Goal: Task Accomplishment & Management: Use online tool/utility

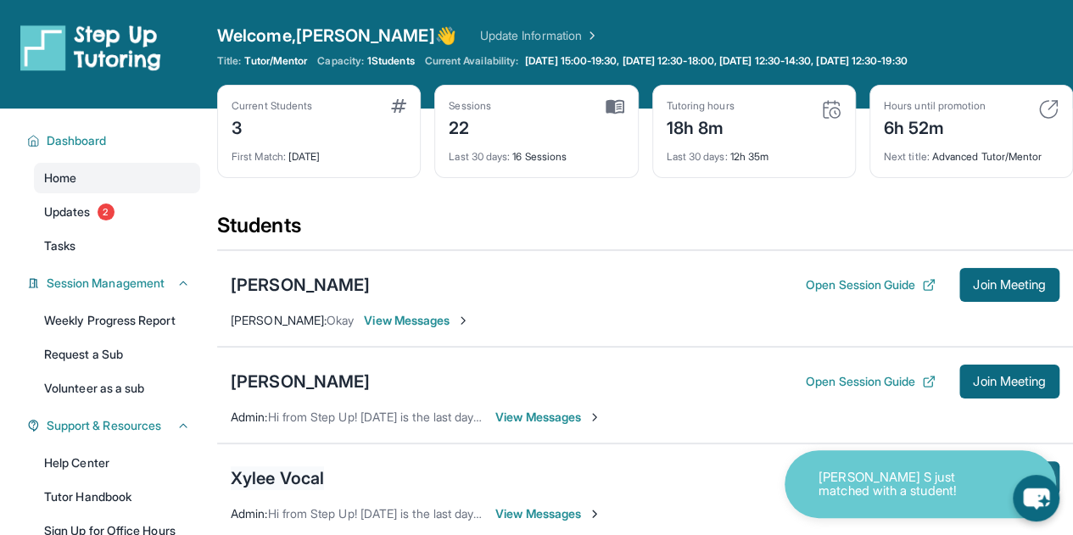
click at [319, 476] on div "Xylee Vocal" at bounding box center [277, 479] width 93 height 24
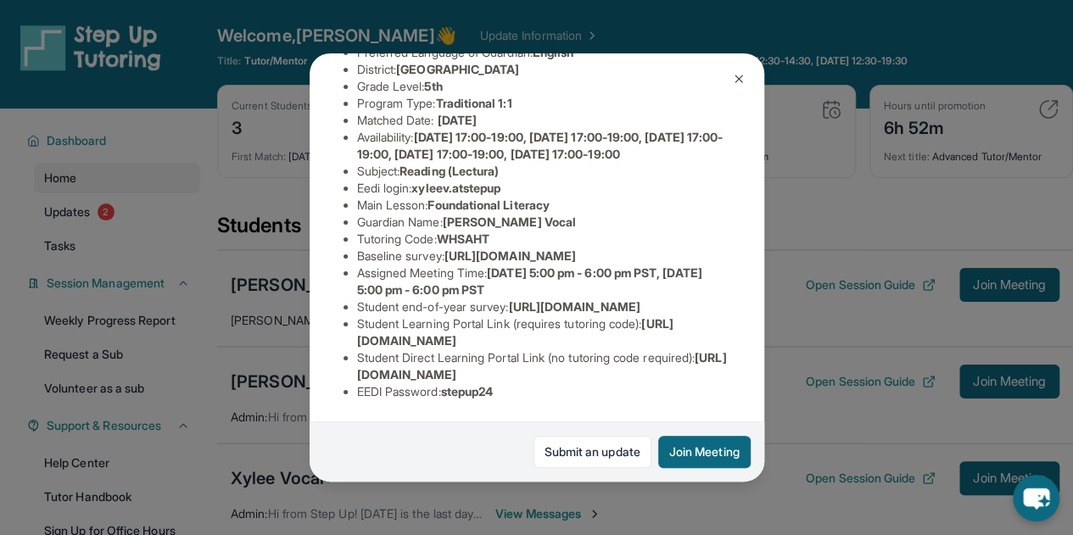
scroll to position [327, 0]
click at [699, 467] on button "Join Meeting" at bounding box center [704, 452] width 92 height 32
